Goal: Task Accomplishment & Management: Manage account settings

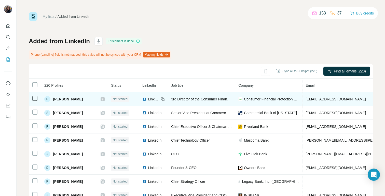
click at [65, 97] on span "[PERSON_NAME]" at bounding box center [68, 99] width 30 height 5
click at [38, 97] on td at bounding box center [35, 100] width 12 height 14
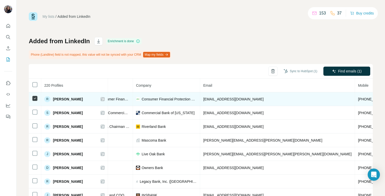
scroll to position [0, 111]
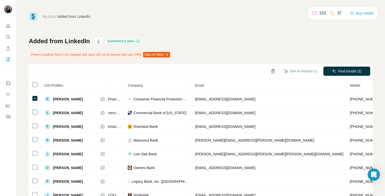
click at [260, 33] on div "My lists / Added from LinkedIn 153 37 Buy credits Added from LinkedIn Enrichmen…" at bounding box center [201, 112] width 344 height 201
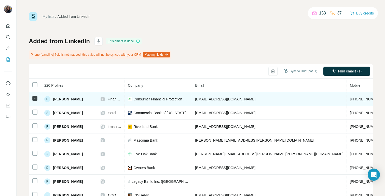
click at [49, 99] on div "R" at bounding box center [47, 99] width 6 height 6
click at [101, 100] on icon at bounding box center [102, 99] width 3 height 4
